Goal: Find contact information: Find contact information

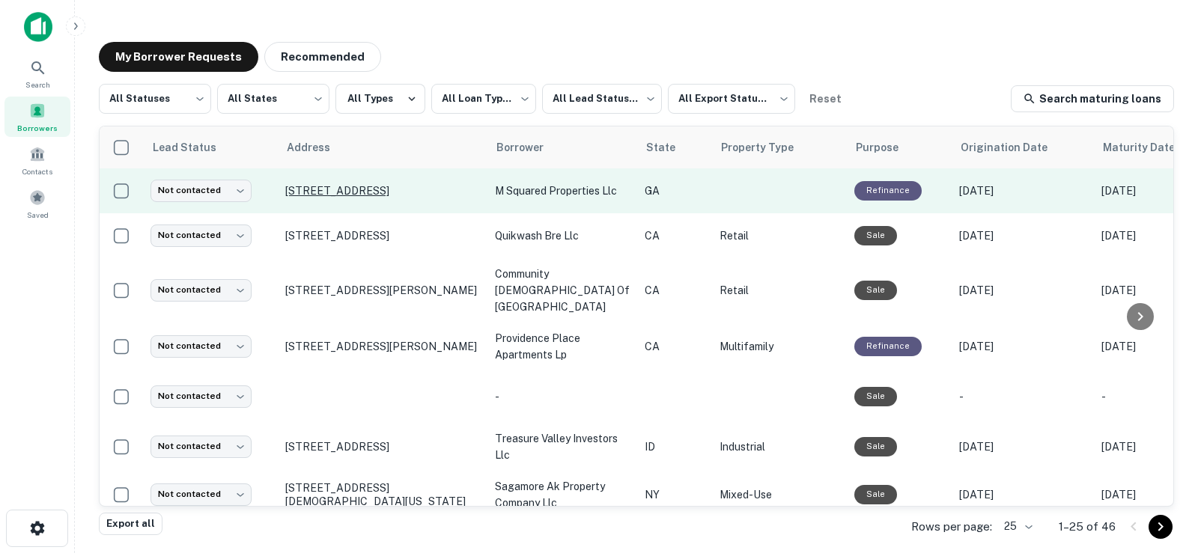
click at [374, 197] on p "2896 Elpis St Macon, GA 31204" at bounding box center [382, 190] width 195 height 13
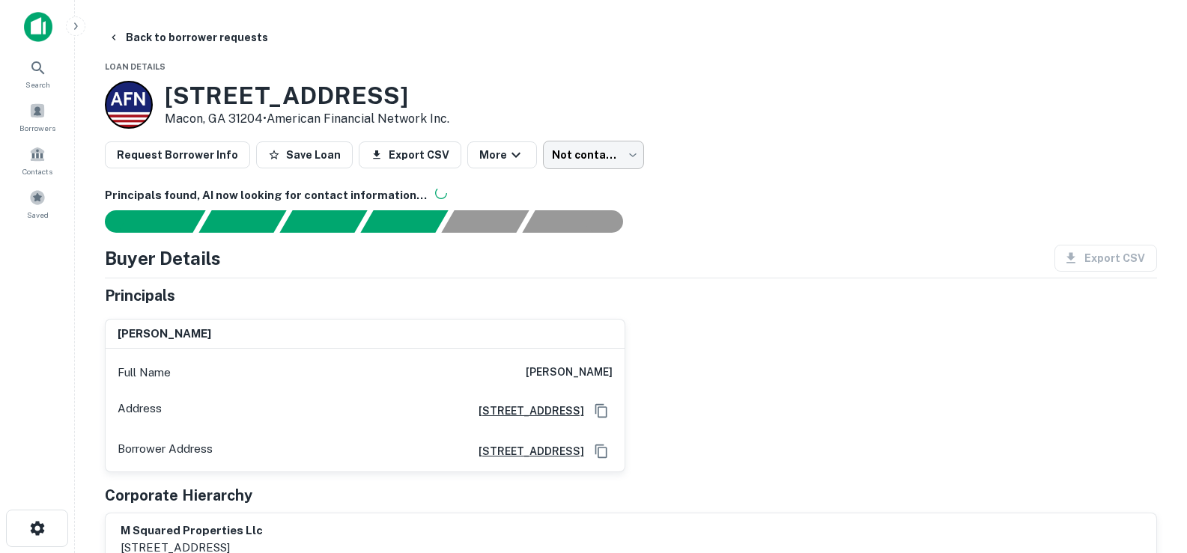
click at [589, 147] on body "Search Borrowers Contacts Saved Back to borrower requests Loan Details 2896 Elp…" at bounding box center [593, 276] width 1187 height 553
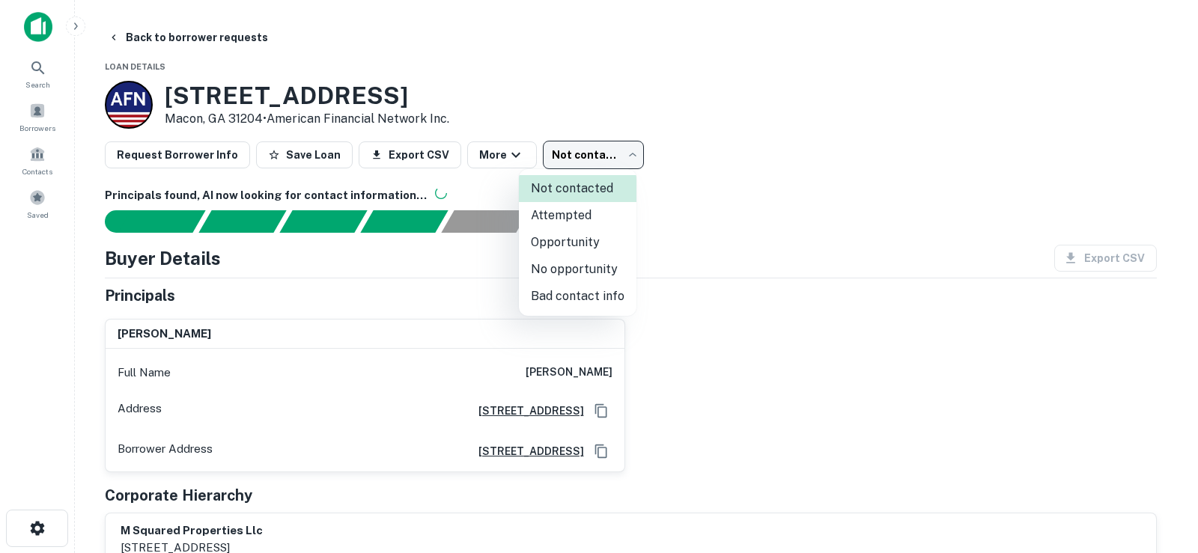
click at [732, 180] on div at bounding box center [599, 276] width 1198 height 553
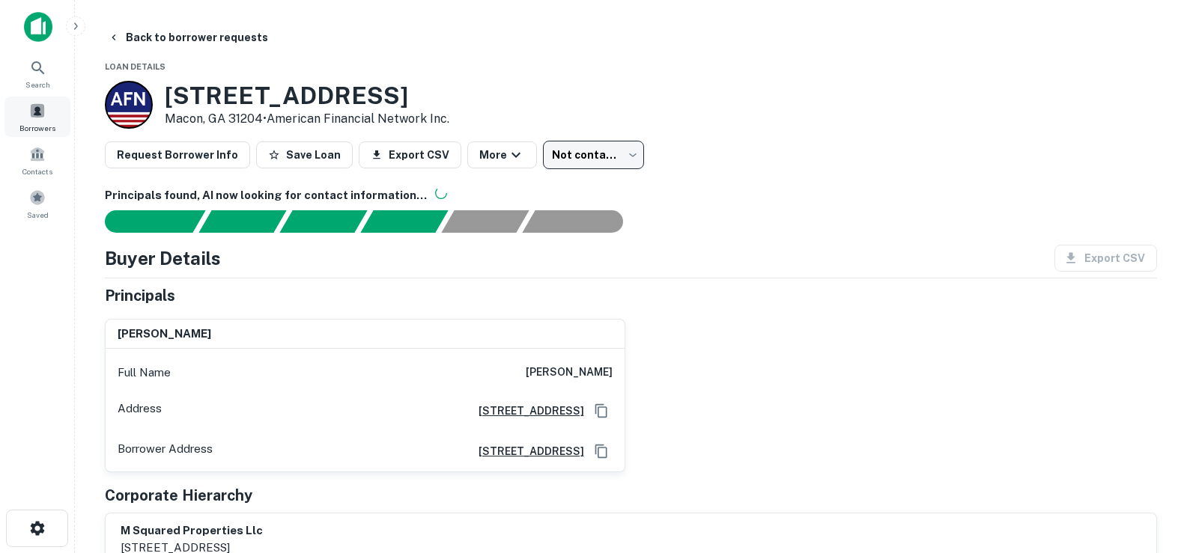
click at [37, 120] on div "Borrowers" at bounding box center [37, 117] width 66 height 40
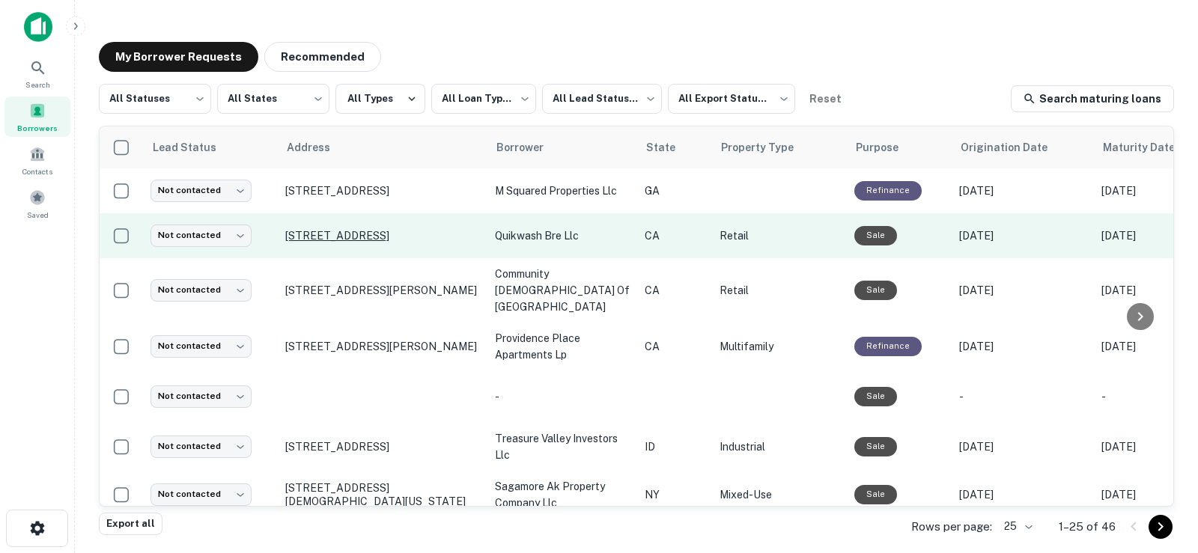
click at [344, 240] on p "[STREET_ADDRESS]" at bounding box center [382, 235] width 195 height 13
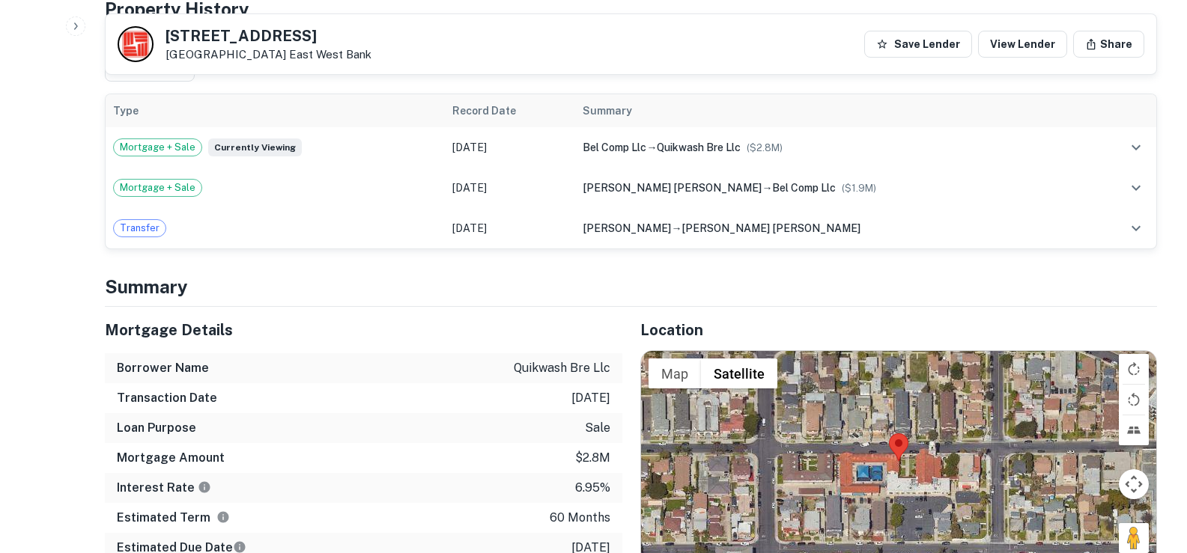
scroll to position [899, 0]
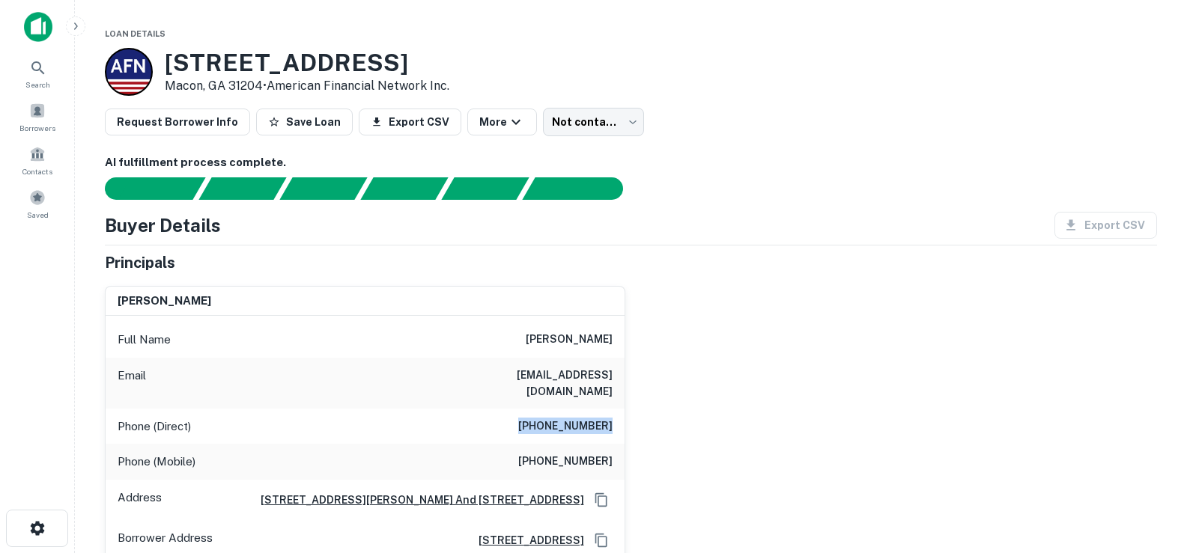
drag, startPoint x: 526, startPoint y: 404, endPoint x: 616, endPoint y: 395, distance: 91.1
click at [616, 409] on div "Phone (Direct) [PHONE_NUMBER]" at bounding box center [365, 427] width 519 height 36
click at [628, 401] on div "latosha manuel Full Name latosha manuel Email latoshas@bellsouth.net Phone (Dir…" at bounding box center [625, 418] width 1064 height 288
click at [587, 418] on h6 "(478) 405-7777" at bounding box center [565, 427] width 94 height 18
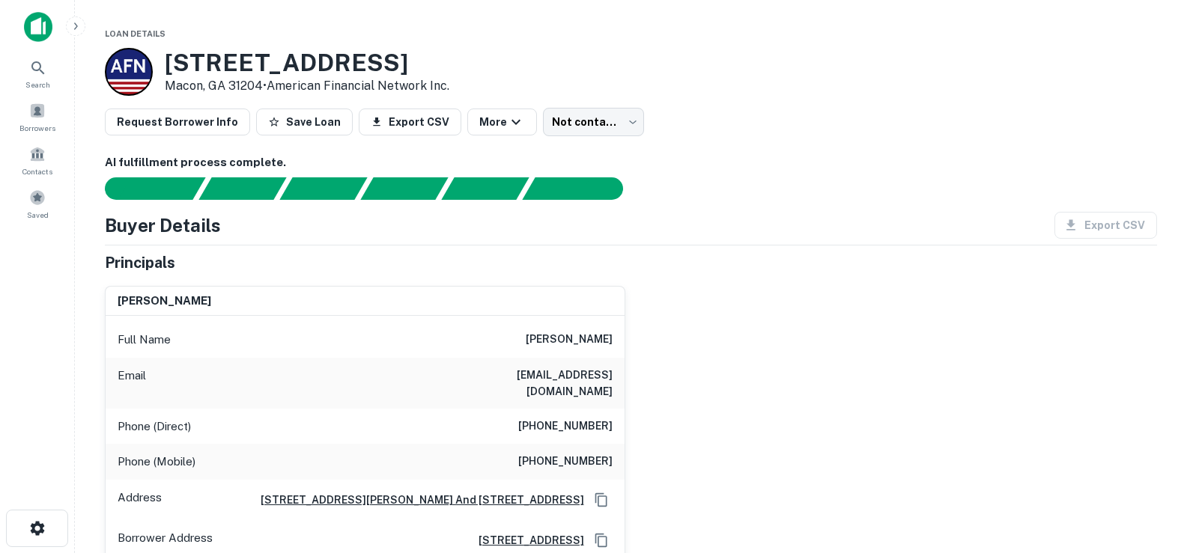
click at [576, 458] on div "Phone (Mobile) (312) 730-8910" at bounding box center [365, 462] width 519 height 36
click at [576, 453] on h6 "(312) 730-8910" at bounding box center [565, 462] width 94 height 18
